Goal: Task Accomplishment & Management: Manage account settings

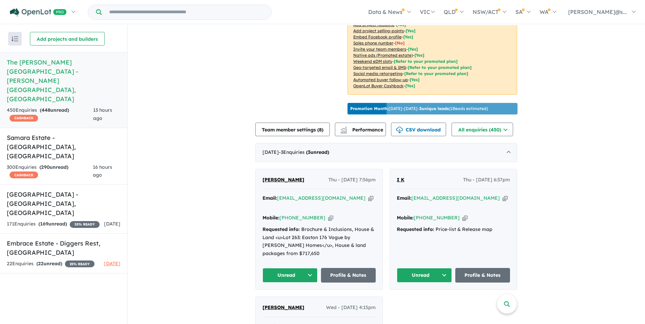
scroll to position [170, 0]
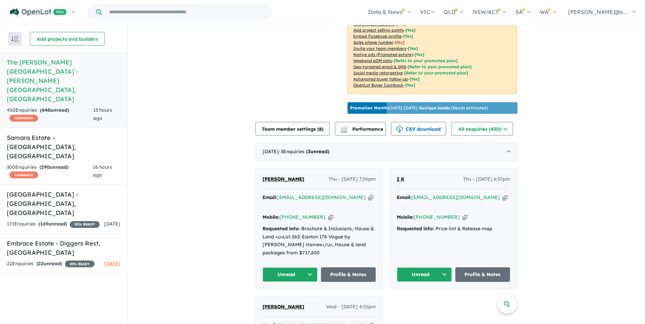
click at [278, 176] on span "[PERSON_NAME]" at bounding box center [283, 179] width 42 height 6
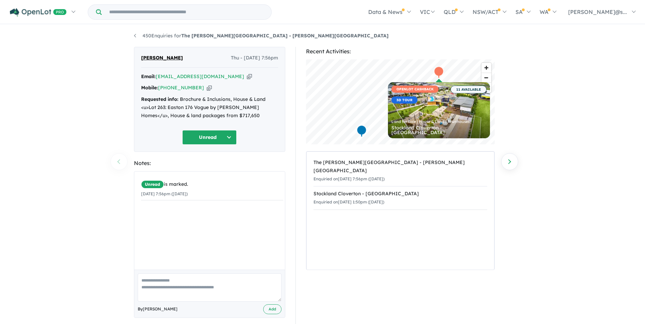
click at [232, 135] on button "Unread" at bounding box center [209, 137] width 54 height 15
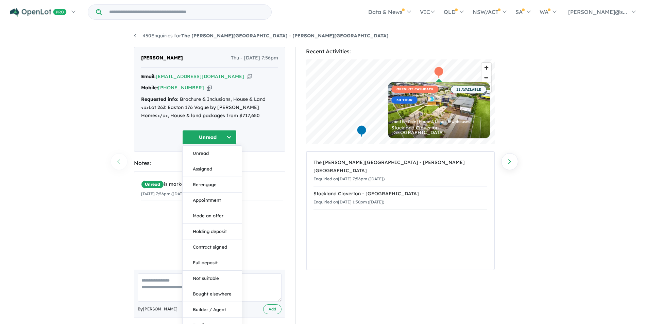
click at [232, 135] on button "Unread" at bounding box center [209, 137] width 54 height 15
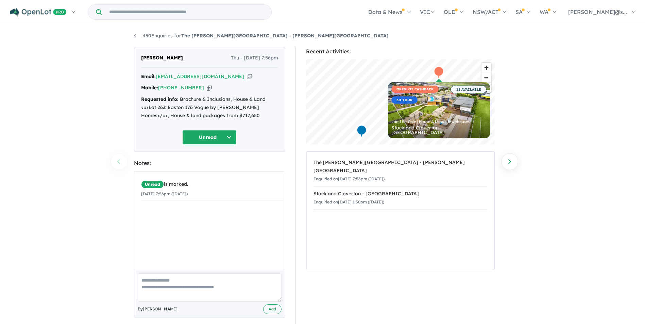
click at [232, 135] on button "Unread" at bounding box center [209, 137] width 54 height 15
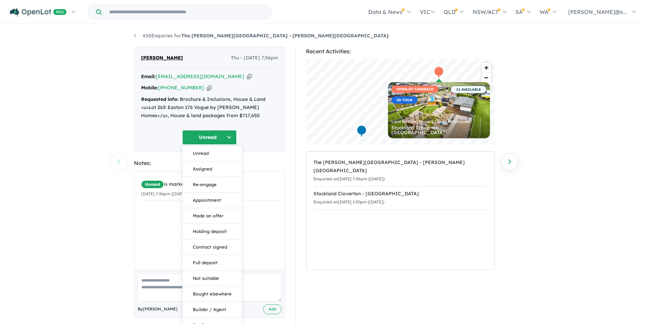
click at [142, 142] on div "Unread Unread Assigned Re-engage Appointment Made an offer Holding deposit Cont…" at bounding box center [209, 137] width 137 height 15
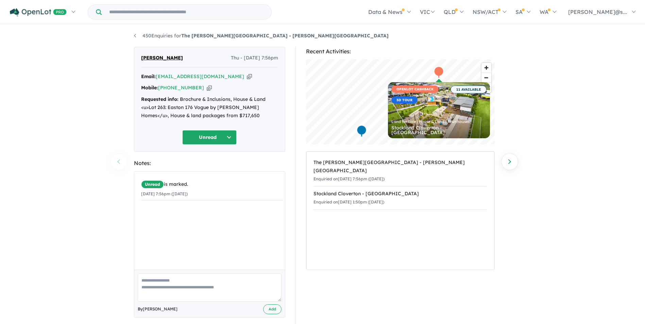
click at [227, 137] on button "Unread" at bounding box center [209, 137] width 54 height 15
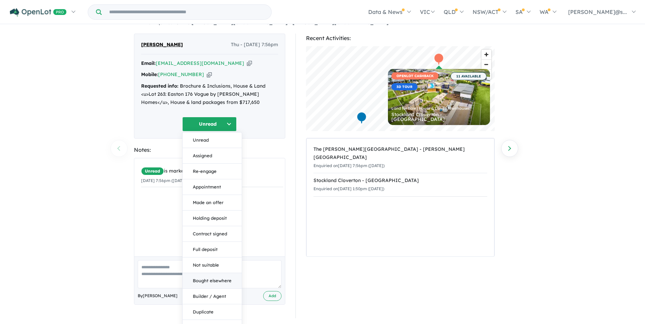
scroll to position [25, 0]
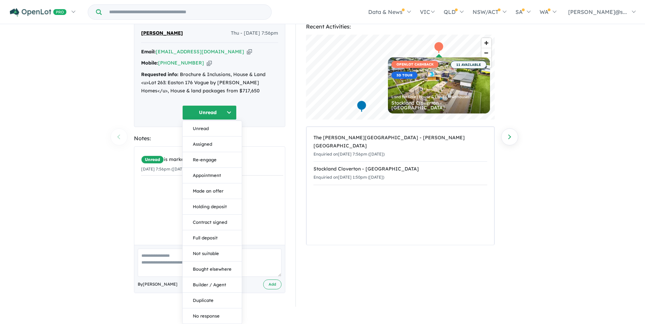
click at [124, 118] on div "450 Enquiries for The [PERSON_NAME][GEOGRAPHIC_DATA] - [PERSON_NAME][GEOGRAPHIC…" at bounding box center [322, 150] width 645 height 300
